Goal: Find specific page/section: Find specific page/section

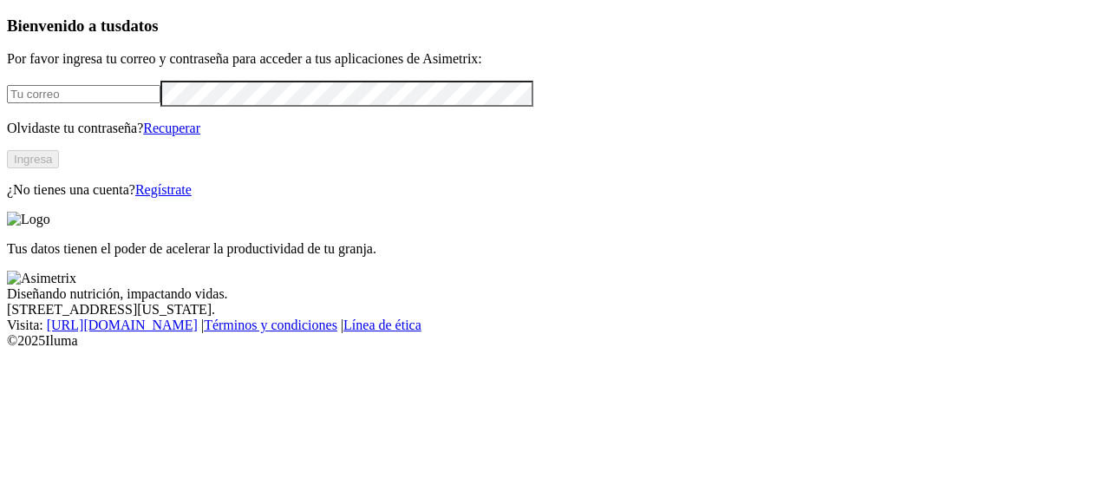
type input "[PERSON_NAME][EMAIL_ADDRESS][PERSON_NAME][DOMAIN_NAME]"
click at [59, 168] on button "Ingresa" at bounding box center [33, 159] width 52 height 18
